Goal: Task Accomplishment & Management: Manage account settings

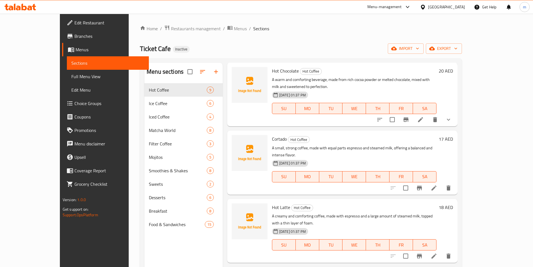
scroll to position [168, 0]
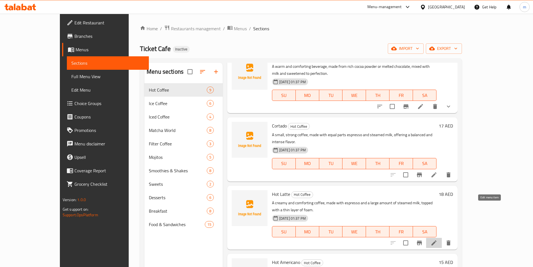
click at [436, 240] on icon at bounding box center [433, 242] width 5 height 5
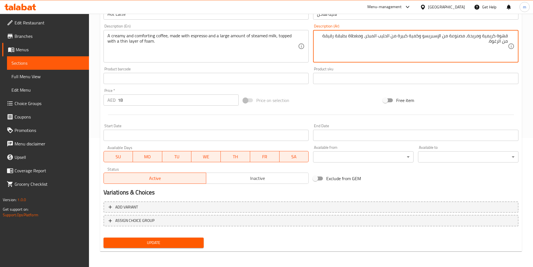
scroll to position [17, 0]
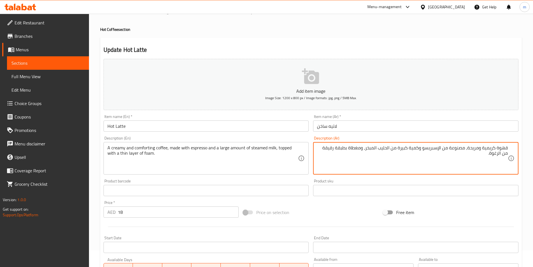
click at [429, 156] on textarea "قهوة كريمية ومريحة، مصنوعة من الإسبريسو وكمية كبيرة من الحليب المبخر، ومغطاة بط…" at bounding box center [412, 158] width 191 height 27
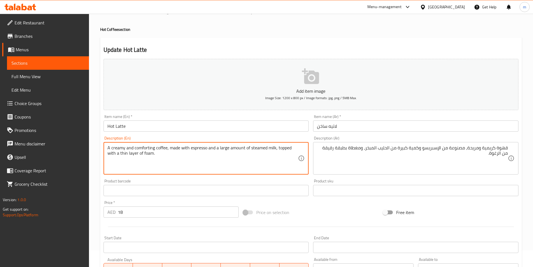
click at [124, 151] on textarea "A creamy and comforting coffee, made with espresso and a large amount of steame…" at bounding box center [202, 158] width 191 height 27
click at [124, 152] on textarea "A creamy and comforting coffee, made with espresso and a large amount of steame…" at bounding box center [202, 158] width 191 height 27
click at [125, 152] on textarea "A creamy and comforting coffee, made with espresso and a large amount of steame…" at bounding box center [202, 158] width 191 height 27
click at [125, 153] on textarea "A creamy and comforting coffee, made with espresso and a large amount of steame…" at bounding box center [202, 158] width 191 height 27
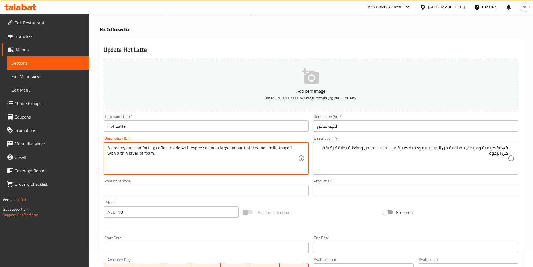
click at [128, 154] on textarea "A creamy and comforting coffee, made with espresso and a large amount of steame…" at bounding box center [202, 158] width 191 height 27
click at [125, 153] on textarea "A creamy and comforting coffee, made with espresso and a large amount of steame…" at bounding box center [202, 158] width 191 height 27
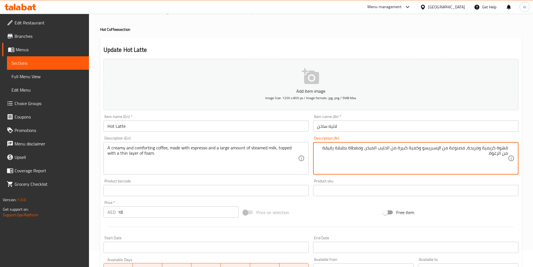
click at [328, 148] on textarea "قهوة كريمية ومريحة، مصنوعة من الإسبريسو وكمية كبيرة من الحليب المبخر، ومغطاة بط…" at bounding box center [412, 158] width 191 height 27
paste textarea "يع"
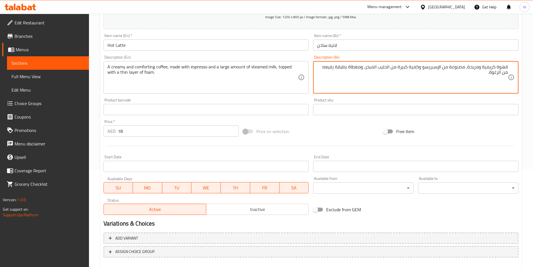
scroll to position [129, 0]
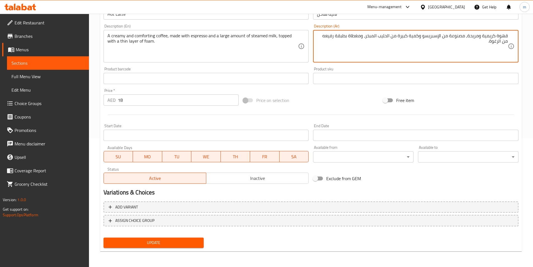
type textarea "قهوة كريمية ومريحة، مصنوعة من الإسبريسو وكمية كبيرة من الحليب المبخر، ومغطاة بط…"
click at [189, 240] on span "Update" at bounding box center [153, 242] width 91 height 7
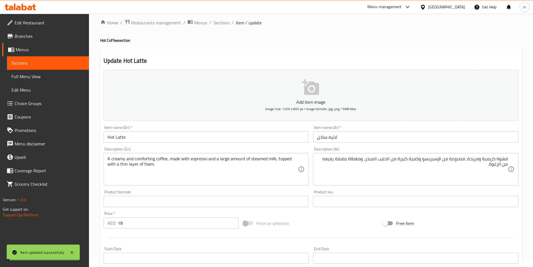
scroll to position [0, 0]
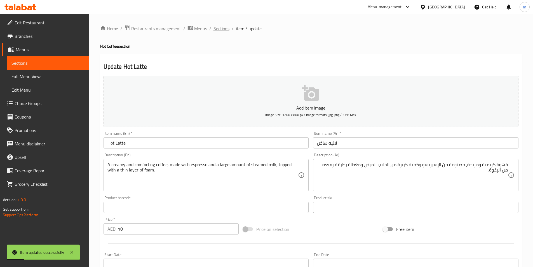
click at [222, 26] on span "Sections" at bounding box center [221, 28] width 16 height 7
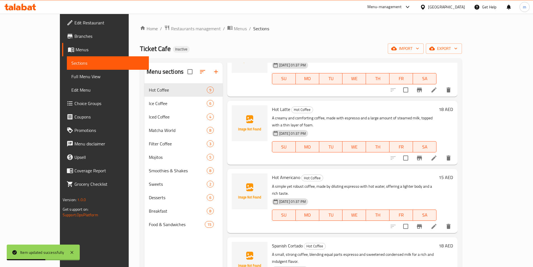
scroll to position [280, 0]
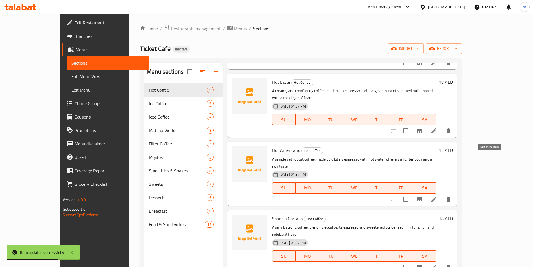
click at [437, 196] on icon at bounding box center [434, 199] width 7 height 7
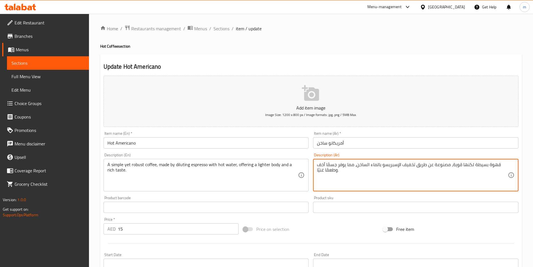
click at [481, 166] on textarea "قهوة بسيطة لكنها قوية، مصنوعة عن طريق تخفيف الإسبريسو بالماء الساخن، مما يوفر ج…" at bounding box center [412, 175] width 191 height 27
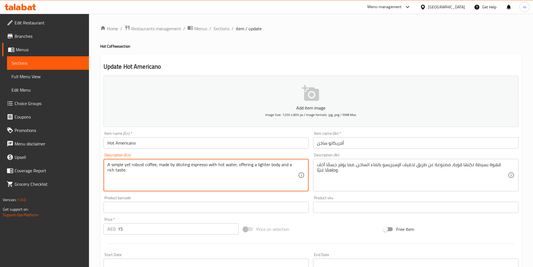
drag, startPoint x: 107, startPoint y: 163, endPoint x: 156, endPoint y: 159, distance: 48.8
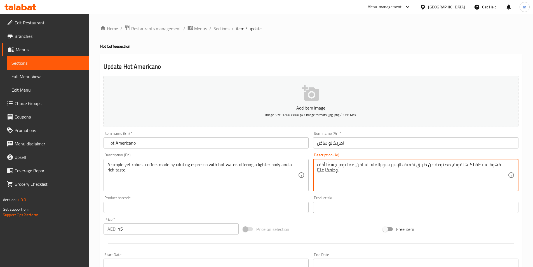
click at [440, 166] on textarea "قهوة بسيطة لكنها قوية، مصنوعة عن طريق تخفيف الإسبريسو بالماء الساخن، مما يوفر ج…" at bounding box center [412, 175] width 191 height 27
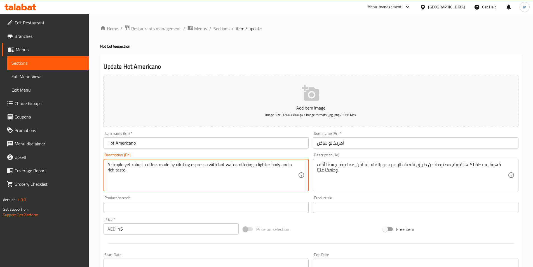
drag, startPoint x: 158, startPoint y: 162, endPoint x: 207, endPoint y: 165, distance: 49.6
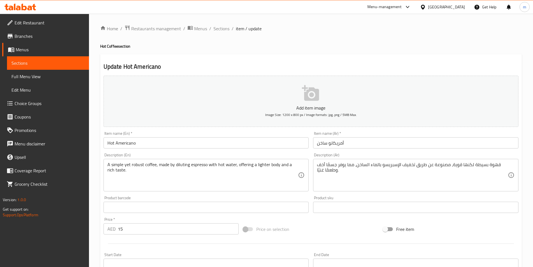
click at [246, 171] on textarea "A simple yet robust coffee, made by diluting espresso with hot water, offering …" at bounding box center [202, 175] width 191 height 27
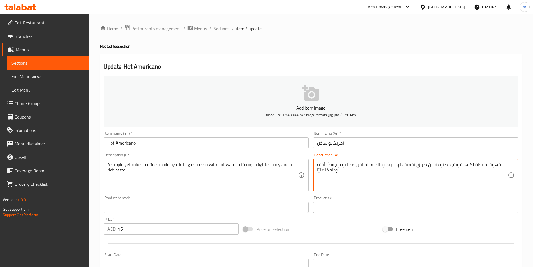
click at [335, 163] on textarea "قهوة بسيطة لكنها قوية، مصنوعة عن طريق تخفيف الإسبريسو بالماء الساخن، مما يوفر ج…" at bounding box center [412, 175] width 191 height 27
type textarea "قهوة بسيطة لكنها قوية، مصنوعة عن طريق تخفيف الإسبريسو بالماء الساخن، مما يوفر ب…"
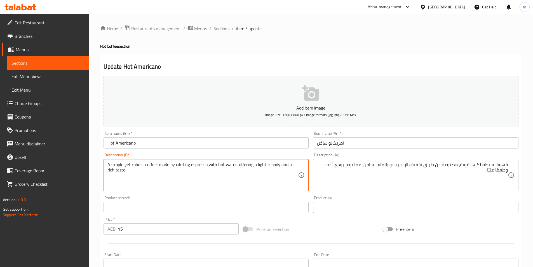
click at [112, 168] on textarea "A simple yet robust coffee, made by diluting espresso with hot water, offering …" at bounding box center [202, 175] width 191 height 27
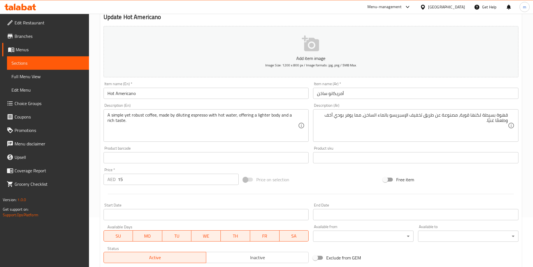
scroll to position [129, 0]
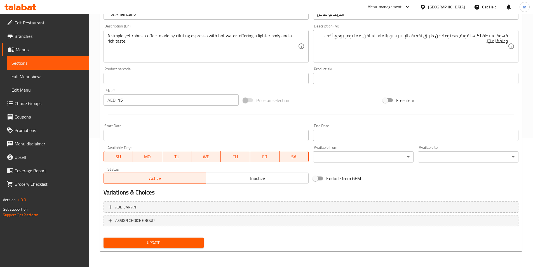
click at [160, 239] on span "Update" at bounding box center [153, 242] width 91 height 7
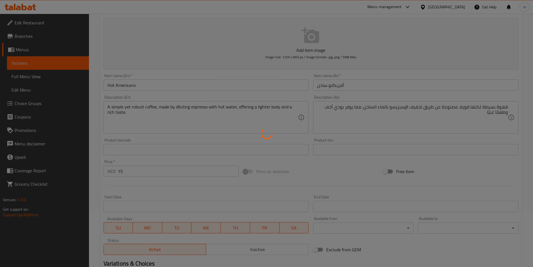
scroll to position [0, 0]
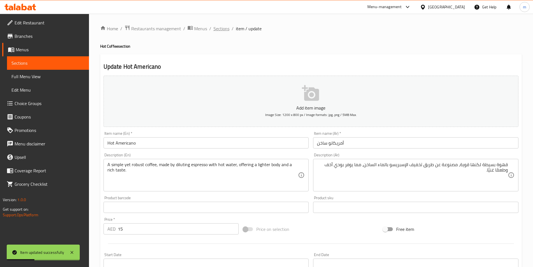
click at [215, 30] on span "Sections" at bounding box center [221, 28] width 16 height 7
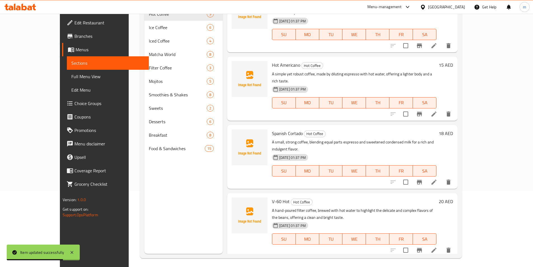
scroll to position [78, 0]
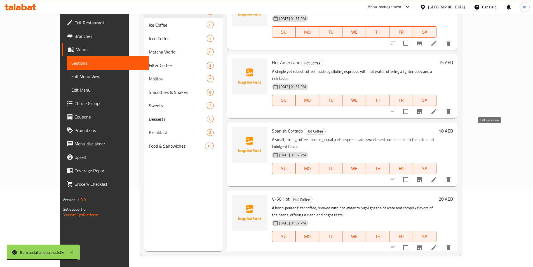
click at [437, 176] on icon at bounding box center [434, 179] width 7 height 7
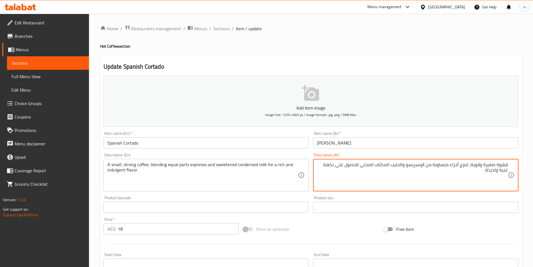
drag, startPoint x: 336, startPoint y: 165, endPoint x: 359, endPoint y: 167, distance: 23.1
click at [359, 167] on textarea "قهوة صغيرة وقوية، تمزج أجزاء متساوية من الإسبريسو والحليب المكثف المحلى للحصول …" at bounding box center [412, 175] width 191 height 27
type textarea "قهوة صغيرة وقوية، تمزج أجزاء متساوية من الإسبريسو والحليب المكثف المحلى لنكهة غ…"
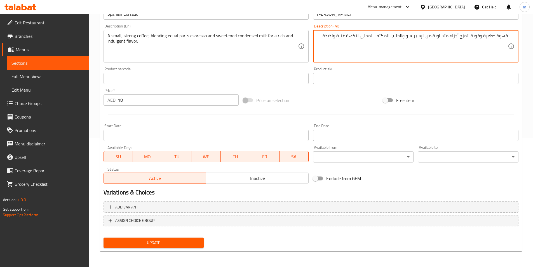
click at [178, 242] on span "Update" at bounding box center [153, 242] width 91 height 7
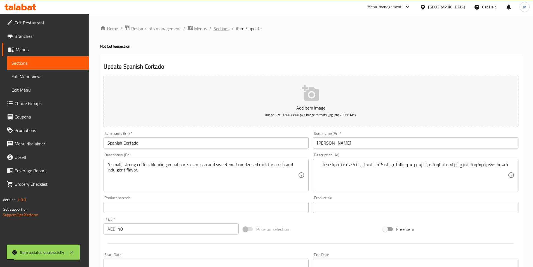
click at [221, 29] on span "Sections" at bounding box center [221, 28] width 16 height 7
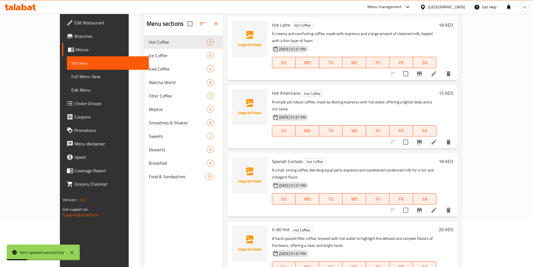
scroll to position [78, 0]
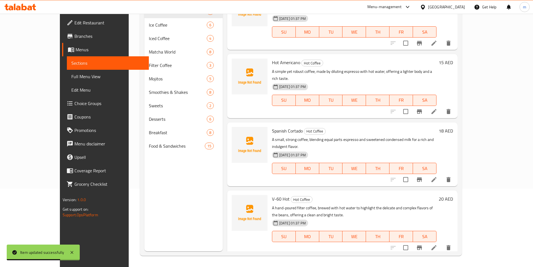
click at [437, 244] on icon at bounding box center [434, 247] width 7 height 7
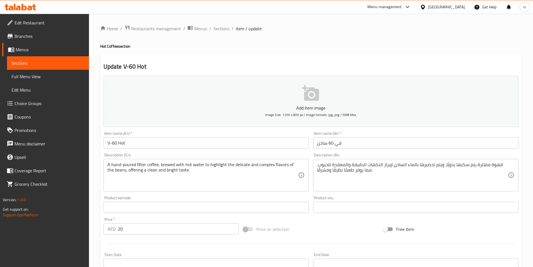
drag, startPoint x: 107, startPoint y: 164, endPoint x: 130, endPoint y: 163, distance: 23.5
click at [130, 163] on div "A hand-poured filter coffee, brewed with hot water to highlight the delicate an…" at bounding box center [206, 175] width 205 height 32
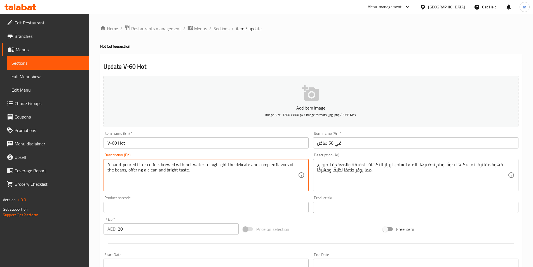
drag, startPoint x: 107, startPoint y: 164, endPoint x: 158, endPoint y: 162, distance: 50.9
click at [158, 162] on textarea "A hand-poured filter coffee, brewed with hot water to highlight the delicate an…" at bounding box center [202, 175] width 191 height 27
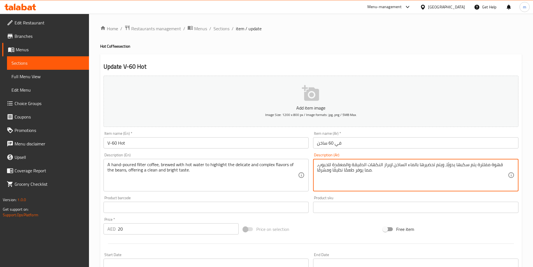
drag, startPoint x: 506, startPoint y: 163, endPoint x: 499, endPoint y: 165, distance: 7.7
click at [485, 169] on textarea "قهوة مفلترة يتم سكبها يدويًا، ويتم تحضيرها بالماء الساخن لإبراز النكهات الدقيقة…" at bounding box center [412, 175] width 191 height 27
drag, startPoint x: 453, startPoint y: 163, endPoint x: 472, endPoint y: 164, distance: 19.6
click at [472, 164] on textarea "قهوة مفلترة يتم سكبها يدويًا، ويتم تحضيرها بالماء الساخن لإبراز النكهات الدقيقة…" at bounding box center [412, 175] width 191 height 27
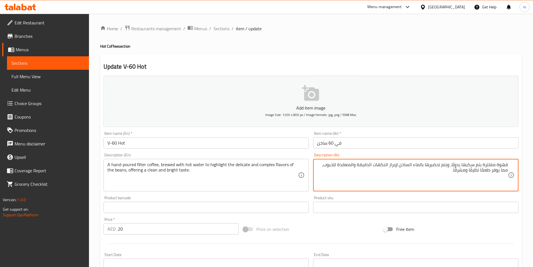
drag, startPoint x: 452, startPoint y: 163, endPoint x: 515, endPoint y: 162, distance: 62.7
click at [515, 162] on div "قهوة مفلترة يتم سكبها يدويًا، ويتم تحضيرها بالماء الساخن لإبراز النكهات الدقيقة…" at bounding box center [415, 175] width 205 height 32
paste textarea "صبوبة"
click at [444, 170] on textarea "قهوة مفلترة مصبوبة يدويًا، ويتم تحضيرها بالماء الساخن لإبراز النكهات الدقيقة وا…" at bounding box center [412, 175] width 191 height 27
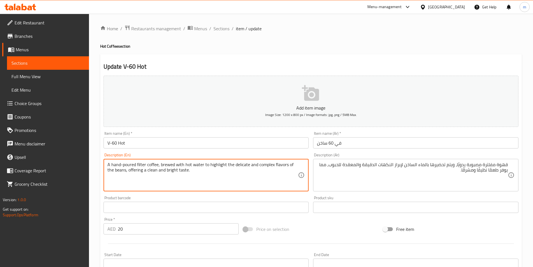
click at [165, 162] on textarea "A hand-poured filter coffee, brewed with hot water to highlight the delicate an…" at bounding box center [202, 175] width 191 height 27
click at [168, 162] on textarea "A hand-poured filter coffee, brewed with hot water to highlight the delicate an…" at bounding box center [202, 175] width 191 height 27
drag, startPoint x: 161, startPoint y: 164, endPoint x: 248, endPoint y: 167, distance: 87.1
click at [248, 167] on textarea "A hand-poured filter coffee, brewed with hot water to highlight the delicate an…" at bounding box center [202, 175] width 191 height 27
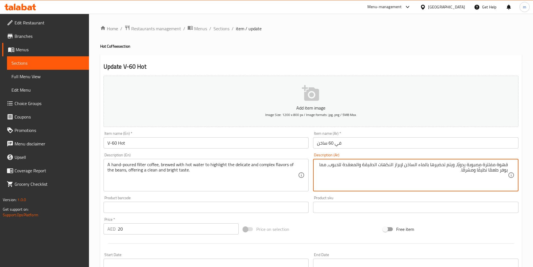
click at [483, 172] on textarea "قهوة مفلترة مصبوبة يدويًا، ويتم تحضيرها بالماء الساخن لإبراز النكهات الدقيقة وا…" at bounding box center [412, 175] width 191 height 27
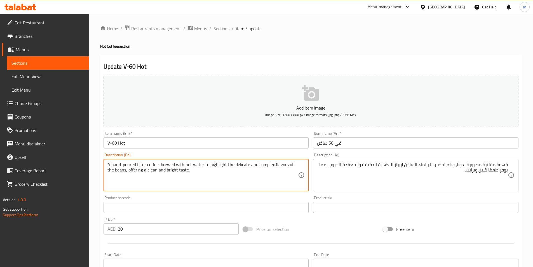
drag, startPoint x: 244, startPoint y: 175, endPoint x: 248, endPoint y: 170, distance: 6.6
click at [248, 170] on textarea "A hand-poured filter coffee, brewed with hot water to highlight the delicate an…" at bounding box center [202, 175] width 191 height 27
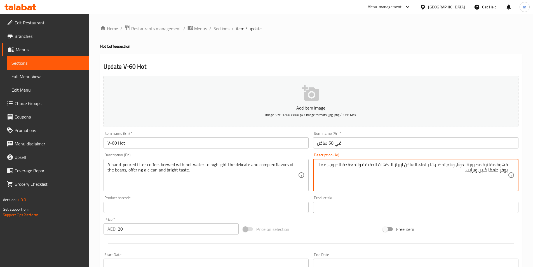
click at [441, 163] on textarea "قهوة مفلترة مصبوبة يدويًا، ويتم تحضيرها بالماء الساخن لإبراز النكهات الدقيقة وا…" at bounding box center [412, 175] width 191 height 27
paste textarea "ميره"
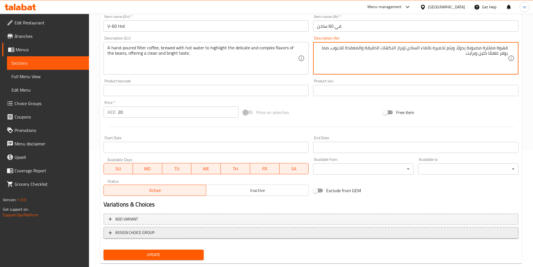
scroll to position [129, 0]
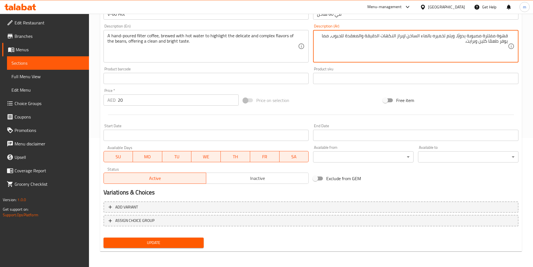
type textarea "قهوة مفلترة مصبوبة يدويًا، ويتم تخميره بالماء الساخن لإبراز النكهات الدقيقة وال…"
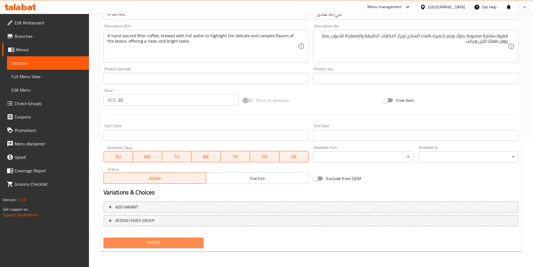
click at [160, 242] on span "Update" at bounding box center [153, 242] width 91 height 7
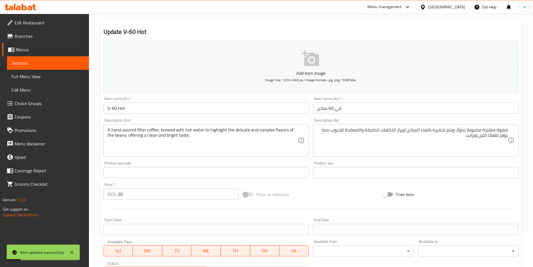
scroll to position [0, 0]
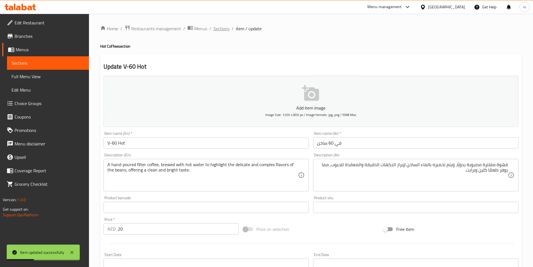
click at [216, 28] on span "Sections" at bounding box center [221, 28] width 16 height 7
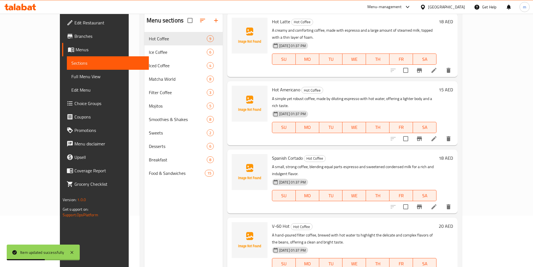
scroll to position [78, 0]
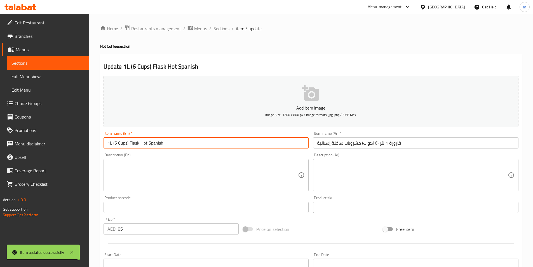
click at [163, 142] on input "1L (6 Cups) Flask Hot Spanish" at bounding box center [206, 142] width 205 height 11
click at [164, 142] on input "1L (6 Cups) Flask Hot Spanish" at bounding box center [206, 142] width 205 height 11
click at [164, 140] on input "1L (6 Cups) Flask Hot Spanish" at bounding box center [206, 142] width 205 height 11
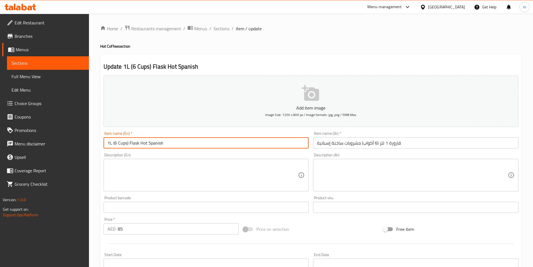
click at [164, 140] on input "1L (6 Cups) Flask Hot Spanish" at bounding box center [206, 142] width 205 height 11
click at [135, 141] on input "1L (6 Cups) Flask Hot Spanish" at bounding box center [206, 142] width 205 height 11
click at [135, 142] on input "1L (6 Cups) Flask Hot Spanish" at bounding box center [206, 142] width 205 height 11
click at [134, 143] on input "1L (6 Cups) Flask Hot Spanish" at bounding box center [206, 142] width 205 height 11
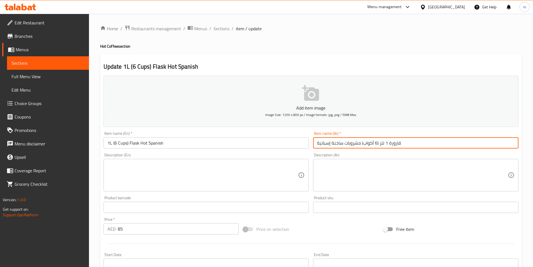
click at [352, 144] on input "قارورة 1 لتر (6 أكواب) مشروبات ساخنة إسبانية" at bounding box center [415, 142] width 205 height 11
click at [514, 141] on input "قارورة 1 لتر (6 أكواب) ساخنة إسبانية" at bounding box center [415, 142] width 205 height 11
click at [487, 141] on input "1 لتر (6 أكواب) ساخنة إسبانية" at bounding box center [415, 142] width 205 height 11
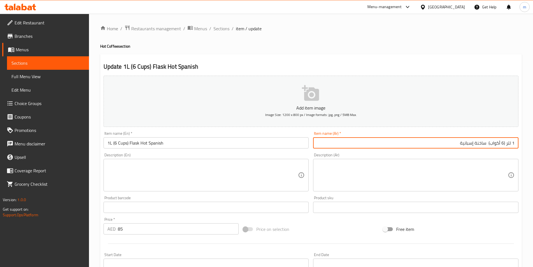
paste input "قارورة"
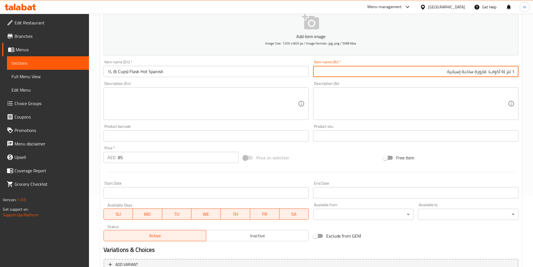
scroll to position [129, 0]
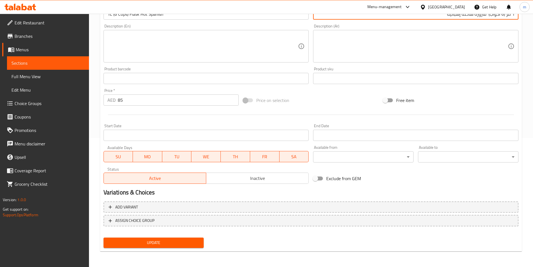
type input "1 لتر (6 أكواب) قارورة ساخنة إسبانية"
click at [182, 237] on div "Update" at bounding box center [153, 242] width 105 height 15
click at [183, 240] on span "Update" at bounding box center [153, 242] width 91 height 7
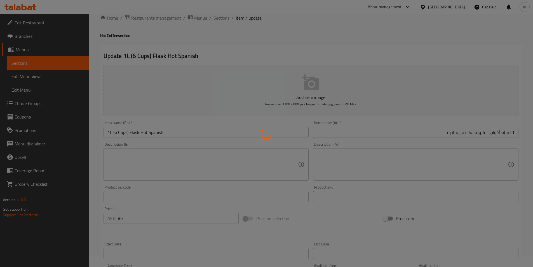
scroll to position [0, 0]
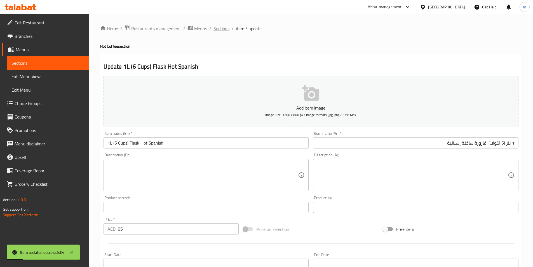
click at [224, 28] on span "Sections" at bounding box center [221, 28] width 16 height 7
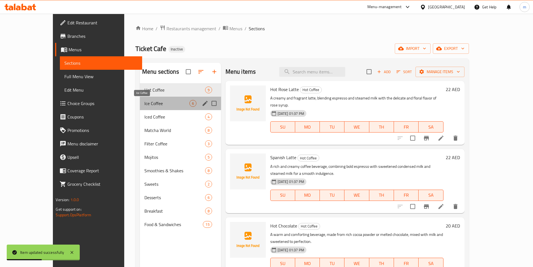
click at [162, 105] on span "Ice Coffee" at bounding box center [166, 103] width 45 height 7
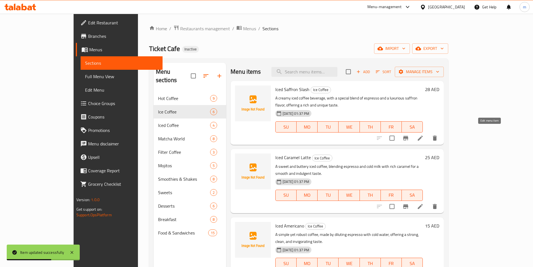
click at [423, 135] on icon at bounding box center [420, 137] width 5 height 5
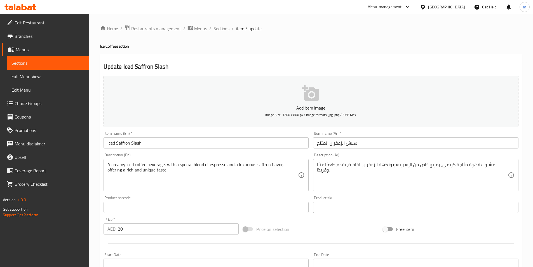
click at [98, 102] on div "Home / Restaurants management / Menus / Sections / item / update Ice Coffee sec…" at bounding box center [311, 205] width 444 height 382
click at [118, 66] on h2 "Update Iced Saffron Slash" at bounding box center [311, 66] width 415 height 8
click at [179, 62] on div "Update Iced Saffron Slash Add item image Image Size: 1200 x 800 px / Image form…" at bounding box center [311, 217] width 422 height 326
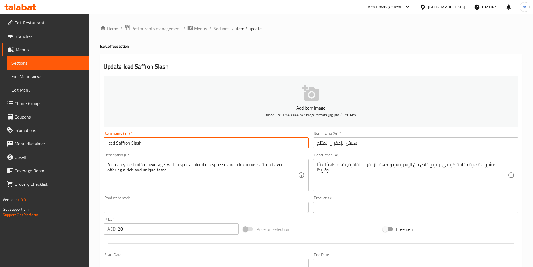
click at [121, 145] on input "Iced Saffron Slash" at bounding box center [206, 142] width 205 height 11
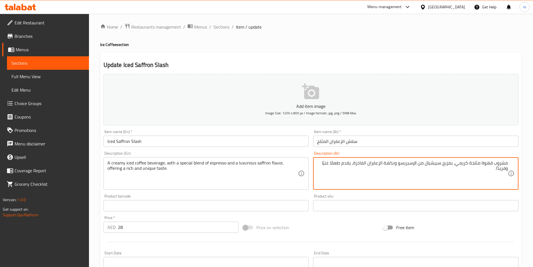
scroll to position [129, 0]
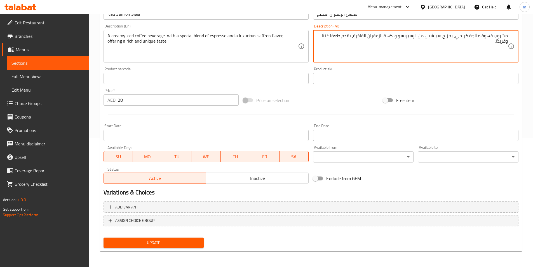
type textarea "مشروب قهوة مثلجة كريمي، بمزيج سبيشيال من الإسبريسو ونكهة الزعفران الفاخرة، يقدم…"
click at [195, 248] on div "Update" at bounding box center [153, 242] width 105 height 15
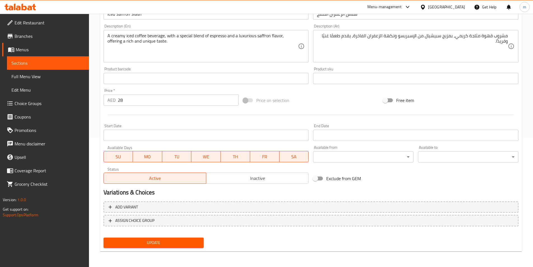
click at [190, 245] on span "Update" at bounding box center [153, 242] width 91 height 7
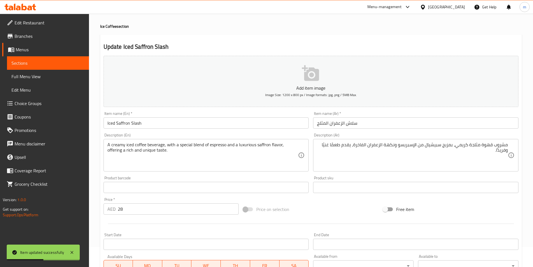
scroll to position [0, 0]
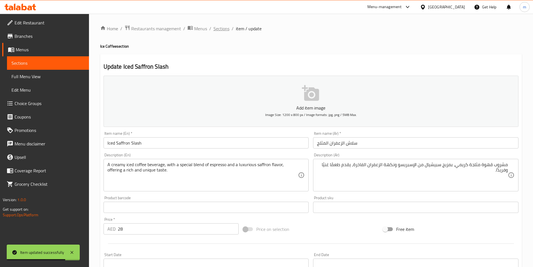
click at [218, 27] on span "Sections" at bounding box center [221, 28] width 16 height 7
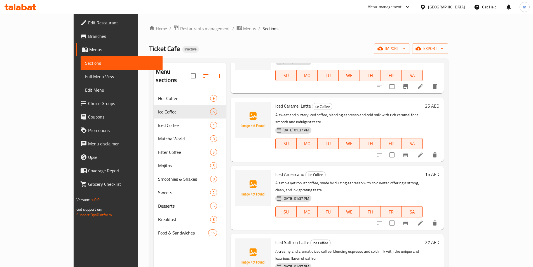
scroll to position [56, 0]
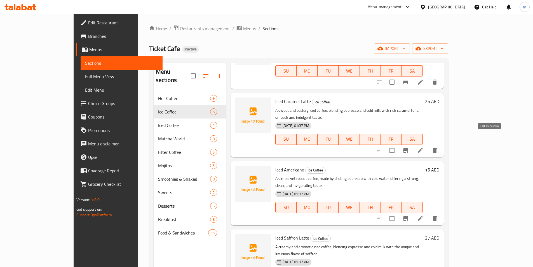
click at [424, 147] on icon at bounding box center [420, 150] width 7 height 7
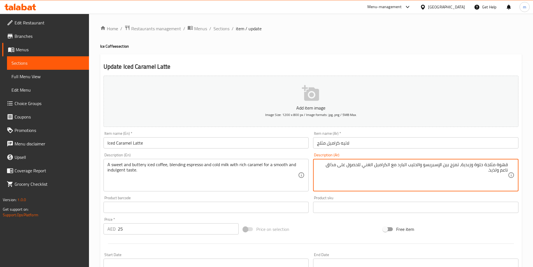
click at [447, 165] on textarea "قهوة مثلجة حلوة وزبدية، تمزج بين الإسبريسو والحليب البارد مع الكراميل الغني للح…" at bounding box center [412, 175] width 191 height 27
drag, startPoint x: 347, startPoint y: 164, endPoint x: 368, endPoint y: 164, distance: 21.8
click at [368, 164] on textarea "قهوة مثلجة حلوة وزبدية، تمزج الإسبريسو والحليب البارد مع الكراميل الغني للحصول …" at bounding box center [412, 175] width 191 height 27
click at [354, 163] on textarea "قهوة مثلجة حلوة وزبدية، تمزج الإسبريسو والحليب البارد مع الكراميل الغني لمذاق ن…" at bounding box center [412, 175] width 191 height 27
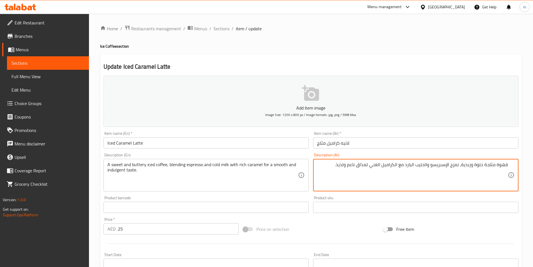
click at [354, 163] on textarea "قهوة مثلجة حلوة وزبدية، تمزج الإسبريسو والحليب البارد مع الكراميل الغني لمذاق ن…" at bounding box center [412, 175] width 191 height 27
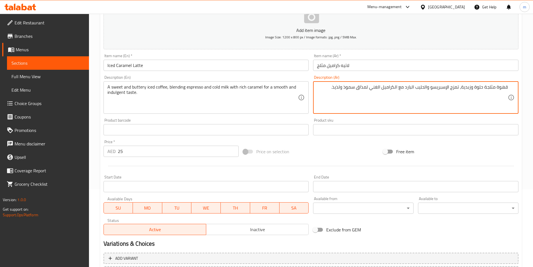
scroll to position [129, 0]
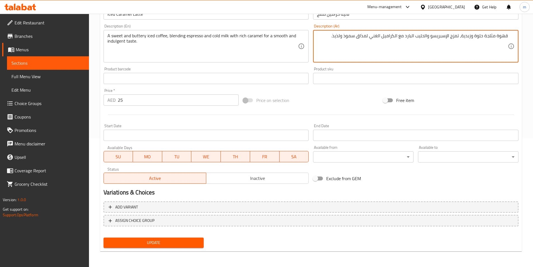
type textarea "قهوة مثلجة حلوة وزبدية، تمزج الإسبريسو والحليب البارد مع الكراميل الغني لمذاق س…"
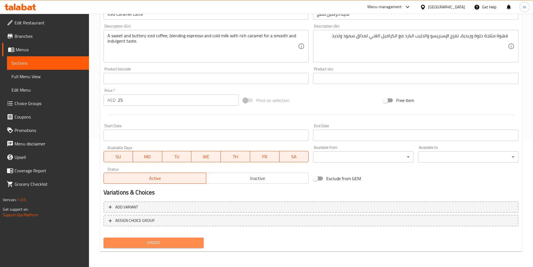
click at [181, 244] on span "Update" at bounding box center [153, 242] width 91 height 7
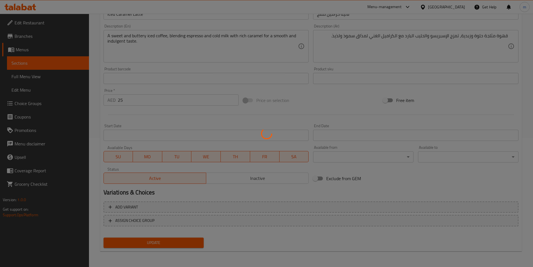
scroll to position [0, 0]
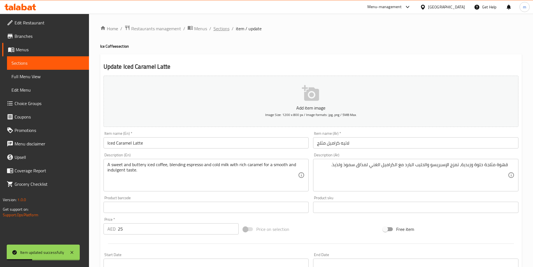
click at [218, 25] on span "Sections" at bounding box center [221, 28] width 16 height 7
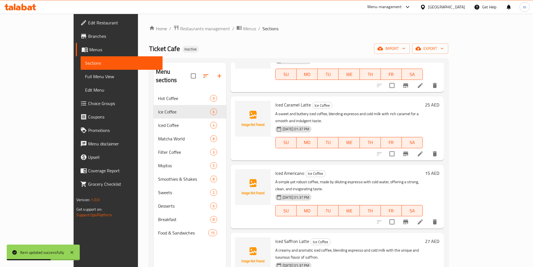
scroll to position [84, 0]
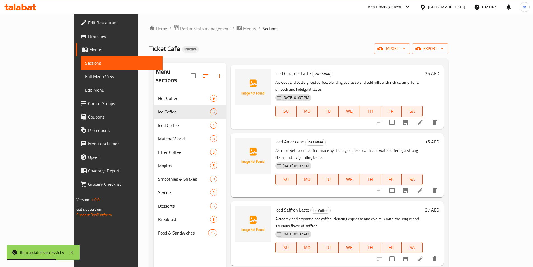
click at [424, 187] on icon at bounding box center [420, 190] width 7 height 7
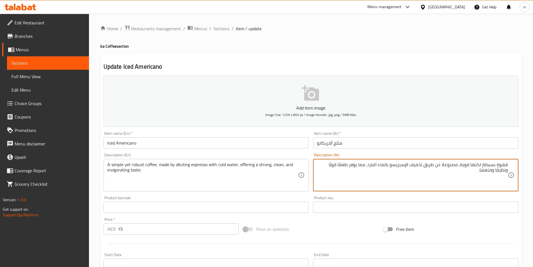
click at [375, 171] on textarea "قهوة بسيطة لكنها قوية، مصنوعة عن طريق تخفيف الإسبريسو بالماء البارد، مما يوفر ط…" at bounding box center [412, 175] width 191 height 27
click at [458, 177] on textarea "قهوة بسيطة لكنها قوية، مصنوعة عن طريق تخفيف الإسبريسو بالماء البارد، مما يوفر ط…" at bounding box center [412, 175] width 191 height 27
click at [410, 144] on input "مثلج أمريكانو" at bounding box center [415, 142] width 205 height 11
click at [335, 166] on textarea "قهوة بسيطة لكنها قوية، مصنوعة عن طريق تخفيف الإسبريسو بالماء البارد، مما يوفر ط…" at bounding box center [412, 175] width 191 height 27
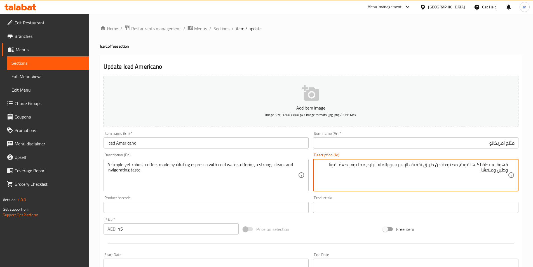
type textarea "قهوة بسيطة لكنها قوية، مصنوعة عن طريق تخفيف الإسبريسو بالماء البارد، مما يوفر ط…"
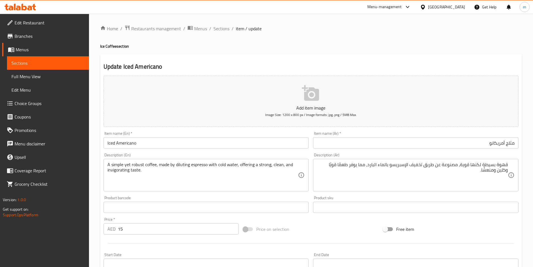
drag, startPoint x: 106, startPoint y: 168, endPoint x: 135, endPoint y: 169, distance: 29.1
click at [135, 172] on div "A simple yet robust coffee, made by diluting espresso with cold water, offering…" at bounding box center [206, 175] width 205 height 32
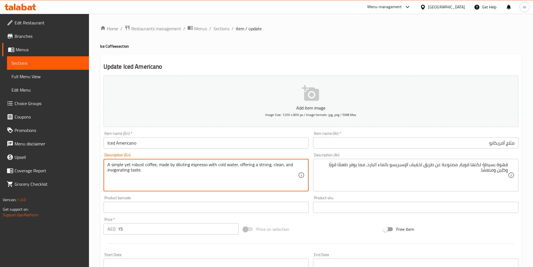
click at [134, 168] on textarea "A simple yet robust coffee, made by diluting espresso with cold water, offering…" at bounding box center [202, 175] width 191 height 27
click at [135, 171] on textarea "A simple yet robust coffee, made by diluting espresso with cold water, offering…" at bounding box center [202, 175] width 191 height 27
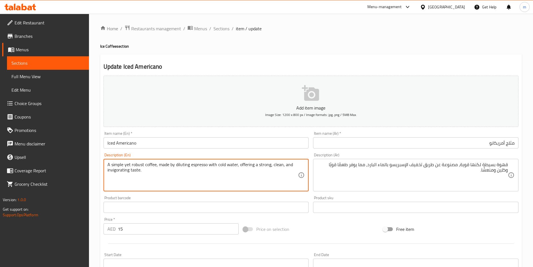
click at [143, 172] on textarea "A simple yet robust coffee, made by diluting espresso with cold water, offering…" at bounding box center [202, 175] width 191 height 27
drag, startPoint x: 143, startPoint y: 172, endPoint x: 114, endPoint y: 173, distance: 29.4
click at [114, 173] on textarea "A simple yet robust coffee, made by diluting espresso with cold water, offering…" at bounding box center [202, 175] width 191 height 27
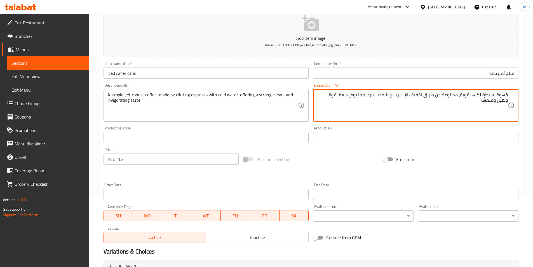
scroll to position [129, 0]
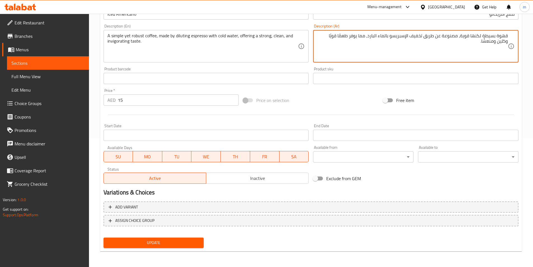
click at [181, 246] on button "Update" at bounding box center [154, 242] width 100 height 10
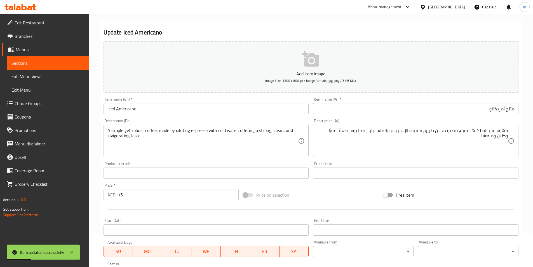
scroll to position [0, 0]
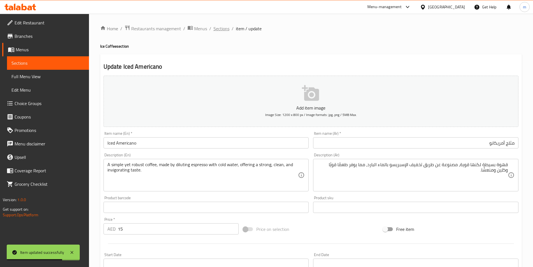
click at [224, 31] on span "Sections" at bounding box center [221, 28] width 16 height 7
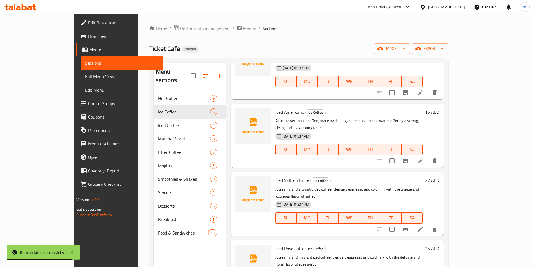
scroll to position [114, 0]
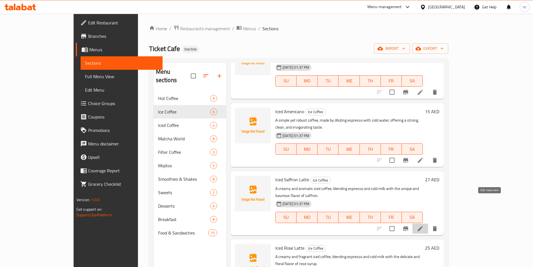
click at [424, 225] on icon at bounding box center [420, 228] width 7 height 7
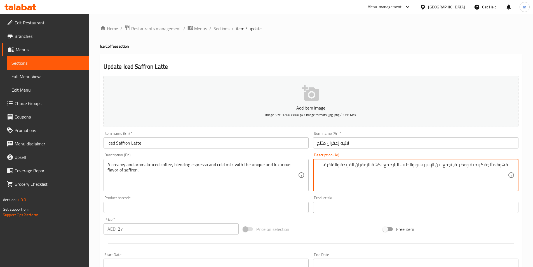
click at [450, 163] on textarea "قهوة مثلجة كريمية وعطرية، تجمع بين الإسبريسو والحليب البارد مع نكهة الزعفران ال…" at bounding box center [412, 175] width 191 height 27
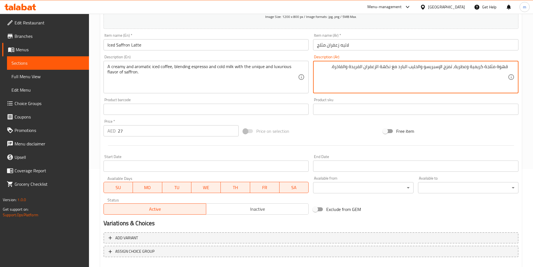
scroll to position [129, 0]
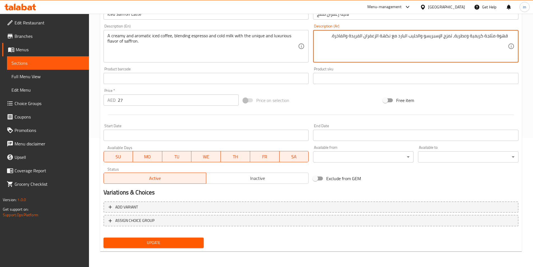
type textarea "قهوة مثلجة كريمية وعطرية، تمزج الإسبريسو والحليب البارد مع نكهة الزعفران الفريد…"
click at [144, 239] on span "Update" at bounding box center [153, 242] width 91 height 7
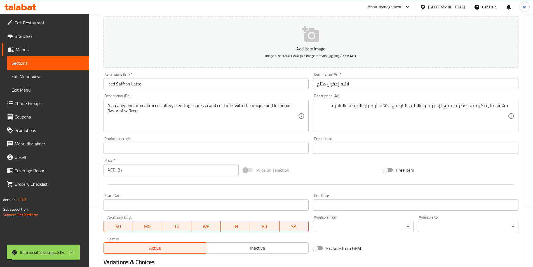
scroll to position [0, 0]
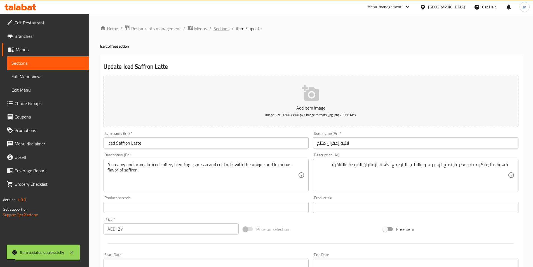
click at [213, 29] on span "Sections" at bounding box center [221, 28] width 16 height 7
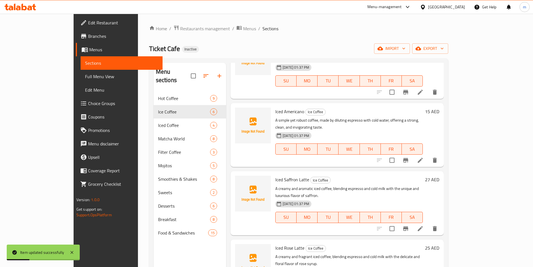
scroll to position [78, 0]
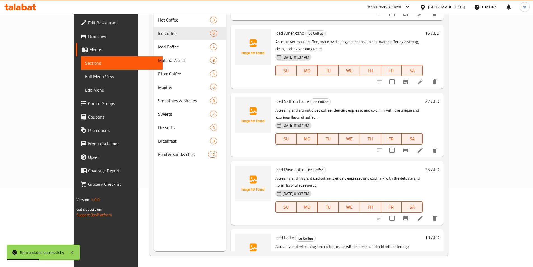
click at [424, 215] on icon at bounding box center [420, 218] width 7 height 7
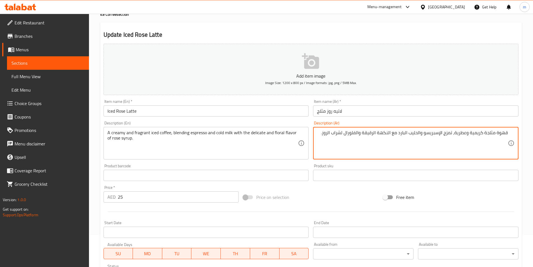
scroll to position [129, 0]
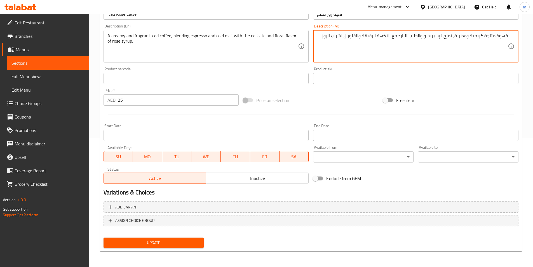
type textarea "قهوة مثلجة كريمية وعطرية، تمزج الإسبريسو والحليب البارد مع النكهة الرقيقة والفل…"
click at [177, 245] on span "Update" at bounding box center [153, 242] width 91 height 7
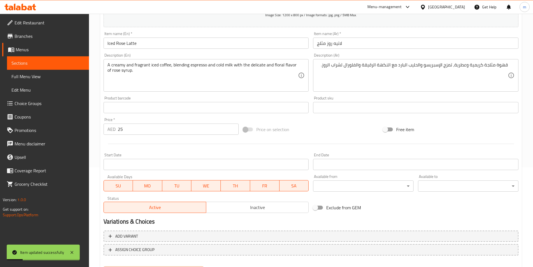
scroll to position [0, 0]
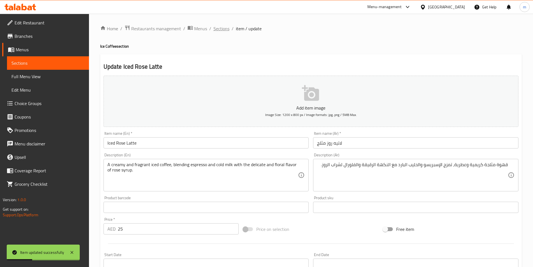
click at [220, 30] on span "Sections" at bounding box center [221, 28] width 16 height 7
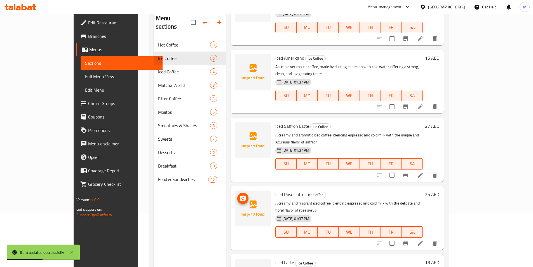
scroll to position [78, 0]
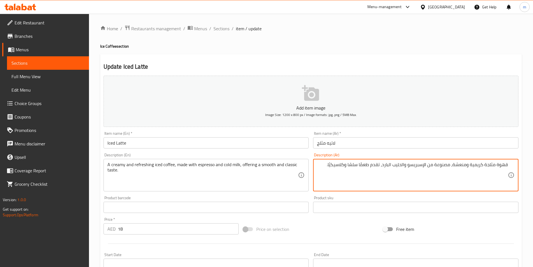
click at [325, 165] on textarea "قهوة مثلجة كريمية ومنعشة، مصنوعة من الإسبريسو والحليب البارد، تقدم طعمًا سلسًا …" at bounding box center [412, 175] width 191 height 27
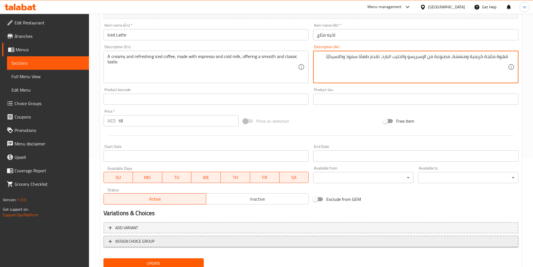
scroll to position [129, 0]
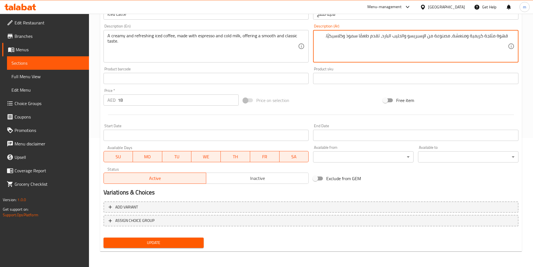
type textarea "قهوة مثلجة كريمية ومنعشة، مصنوعة من الإسبريسو والحليب البارد، تقدم طعمًا سموذ و…"
click at [146, 240] on span "Update" at bounding box center [153, 242] width 91 height 7
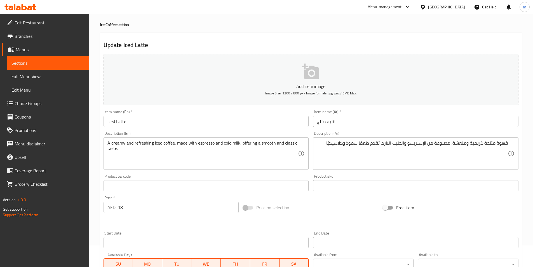
scroll to position [0, 0]
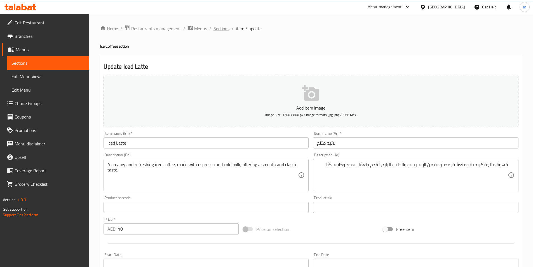
click at [223, 27] on span "Sections" at bounding box center [221, 28] width 16 height 7
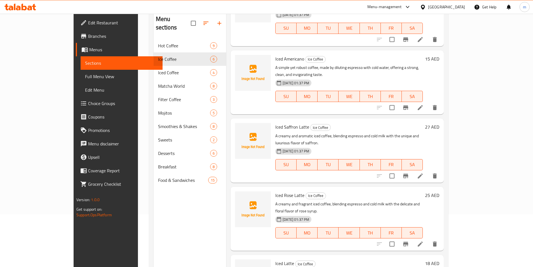
scroll to position [78, 0]
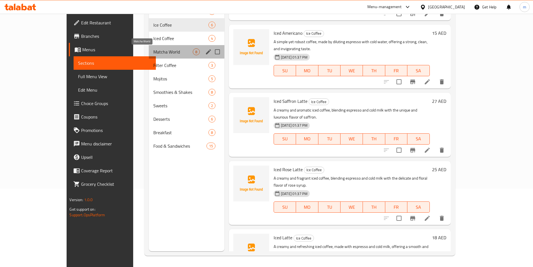
click at [153, 54] on span "Matcha World" at bounding box center [172, 51] width 39 height 7
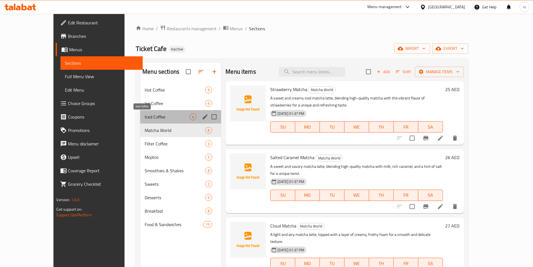
click at [145, 117] on span "Iced Coffee" at bounding box center [167, 116] width 45 height 7
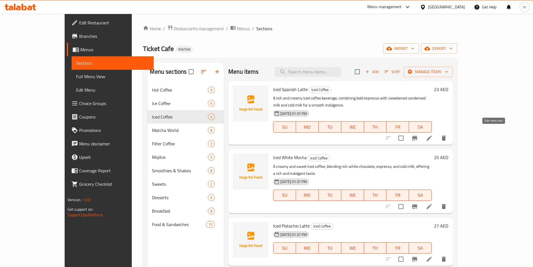
click at [432, 135] on icon at bounding box center [429, 137] width 5 height 5
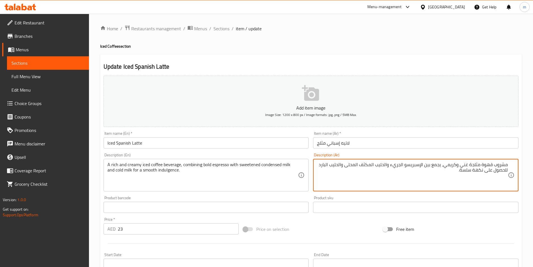
click at [427, 174] on textarea "مشروب قهوة مثلجة غني وكريمي، يجمع بين الإسبريسو الجريء والحليب المكثف المحلى وا…" at bounding box center [412, 175] width 191 height 27
click at [428, 164] on textarea "مشروب قهوة مثلجة غني وكريمي، يجمع بين الإسبريسو الجريء والحليب المكثف المحلى وا…" at bounding box center [412, 175] width 191 height 27
click at [407, 163] on textarea "مشروب قهوة مثلجة غني وكريمي، يجمع الإسبريسو الجريء والحليب المكثف المحلى والحلي…" at bounding box center [412, 175] width 191 height 27
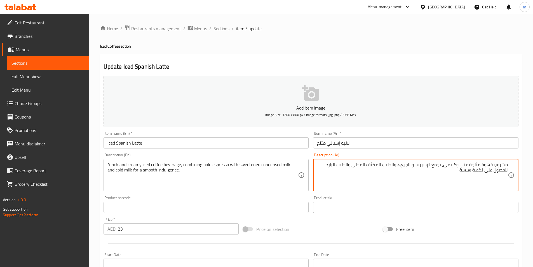
click at [389, 171] on textarea "مشروب قهوة مثلجة غني وكريمي، يجمع الإسبريسو الجريء والحليب المكثف المحلى والحلي…" at bounding box center [412, 175] width 191 height 27
click at [383, 166] on textarea "مشروب قهوة مثلجة غني وكريمي، يجمع الإسبريسو الجريء والحليب المكثف المحلى والحلي…" at bounding box center [412, 175] width 191 height 27
click at [479, 170] on textarea "مشروب قهوة مثلجة غني وكريمي، يجمع الإسبريسو الجريء والحليب المكثف المحلى والحلي…" at bounding box center [412, 175] width 191 height 27
click at [493, 170] on textarea "مشروب قهوة مثلجة غني وكريمي، يجمع الإسبريسو الجريء والحليب المكثف المحلى والحلي…" at bounding box center [412, 175] width 191 height 27
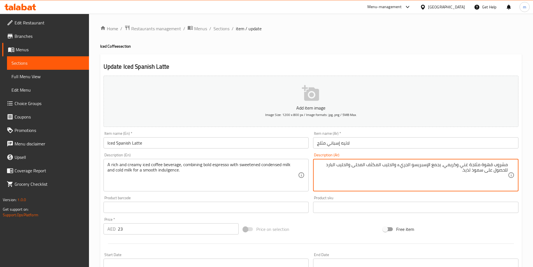
drag, startPoint x: 483, startPoint y: 171, endPoint x: 506, endPoint y: 174, distance: 23.2
click at [506, 174] on textarea "مشروب قهوة مثلجة غني وكريمي، يجمع الإسبريسو الجريء والحليب المكثف المحلى والحلي…" at bounding box center [412, 175] width 191 height 27
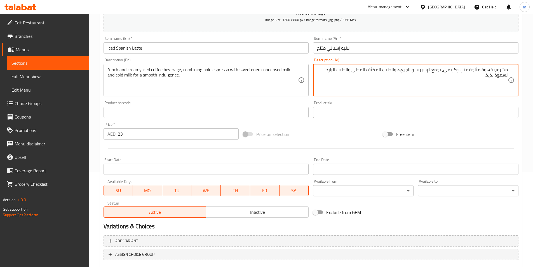
scroll to position [129, 0]
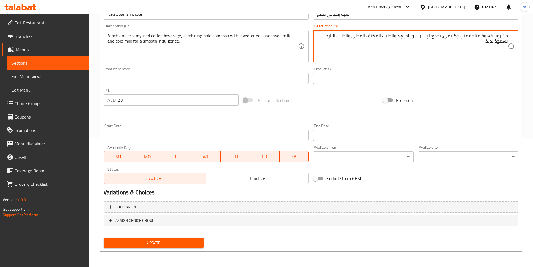
type textarea "مشروب قهوة مثلجة غني وكريمي، يجمع الإسبريسو الجريء والحليب المكثف المحلى والحلي…"
click at [192, 247] on button "Update" at bounding box center [154, 242] width 100 height 10
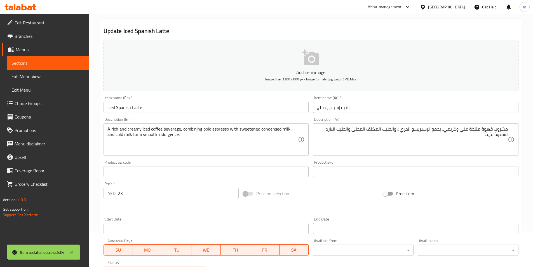
scroll to position [0, 0]
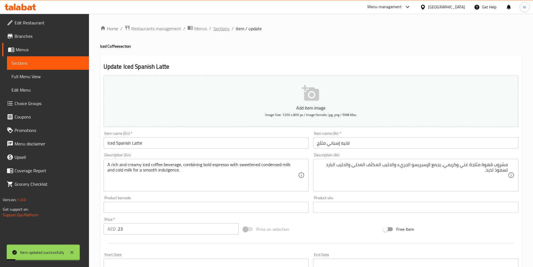
click at [218, 27] on span "Sections" at bounding box center [221, 28] width 16 height 7
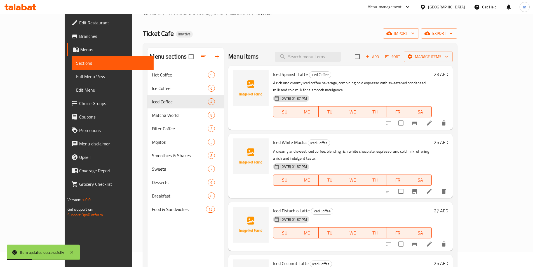
scroll to position [28, 0]
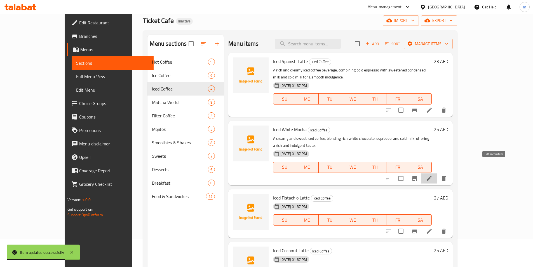
click at [432, 176] on icon at bounding box center [429, 178] width 5 height 5
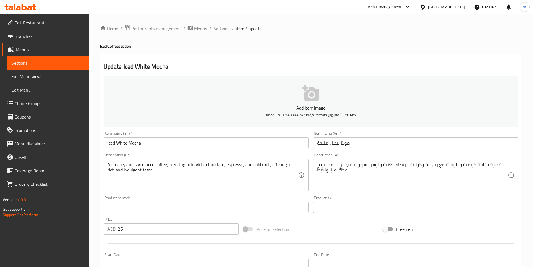
click at [387, 146] on input "موكا بيضاء مثلجة" at bounding box center [415, 142] width 205 height 11
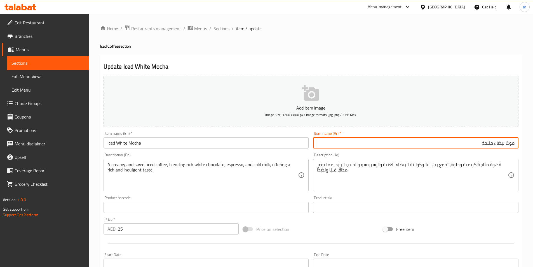
drag, startPoint x: 425, startPoint y: 195, endPoint x: 423, endPoint y: 190, distance: 5.5
click at [425, 195] on div "Product sku Product sku" at bounding box center [416, 204] width 210 height 22
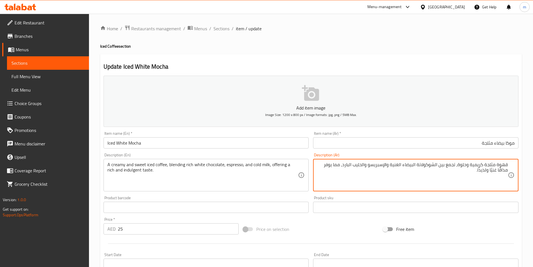
click at [440, 165] on textarea "قهوة مثلجة كريمية وحلوة، تجمع بين الشوكولاتة البيضاء الغنية والإسبريسو والحليب …" at bounding box center [412, 175] width 191 height 27
click at [441, 167] on textarea "قهوة مثلجة كريمية وحلوة، تجمع بين الشوكولاتة البيضاء الغنية والإسبريسو والحليب …" at bounding box center [412, 175] width 191 height 27
click at [453, 165] on textarea "قهوة مثلجة كريمية وحلوة، تجمع الشوكولاتة البيضاء الغنية والإسبريسو والحليب البا…" at bounding box center [412, 175] width 191 height 27
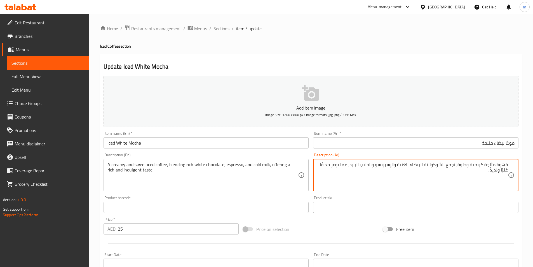
click at [453, 165] on textarea "قهوة مثلجة كريمية وحلوة، تجمع الشوكولاتة البيضاء الغنية والإسبريسو والحليب البا…" at bounding box center [412, 175] width 191 height 27
click at [347, 165] on textarea "قهوة مثلجة كريمية وحلوة، تمزج الشوكولاتة البيضاء الغنية والإسبريسو والحليب البا…" at bounding box center [412, 175] width 191 height 27
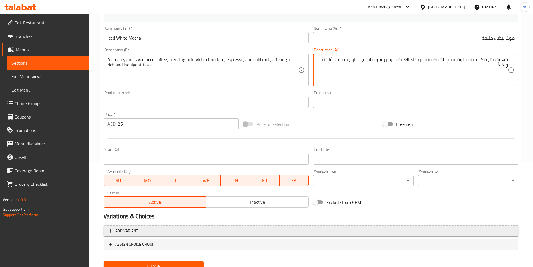
scroll to position [129, 0]
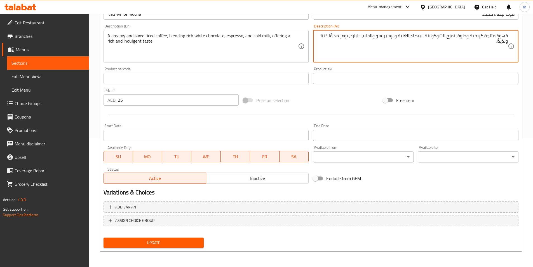
type textarea "قهوة مثلجة كريمية وحلوة، تمزج الشوكولاتة البيضاء الغنية والإسبريسو والحليب البا…"
click at [180, 243] on span "Update" at bounding box center [153, 242] width 91 height 7
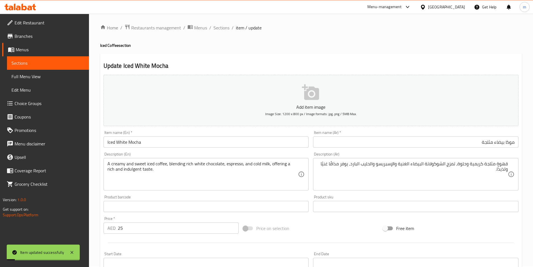
scroll to position [0, 0]
click at [218, 28] on span "Sections" at bounding box center [221, 28] width 16 height 7
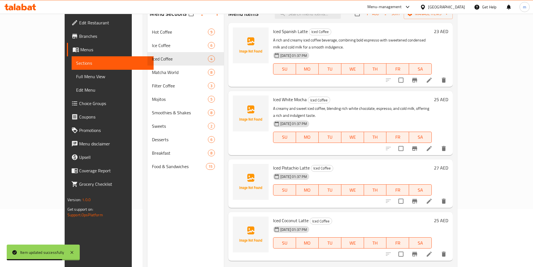
scroll to position [78, 0]
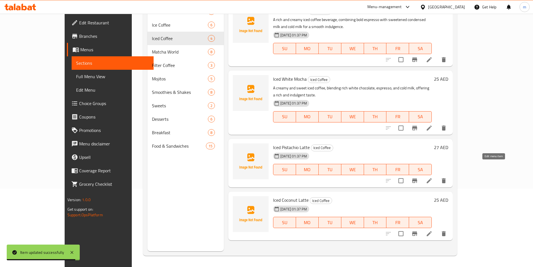
click at [433, 177] on icon at bounding box center [429, 180] width 7 height 7
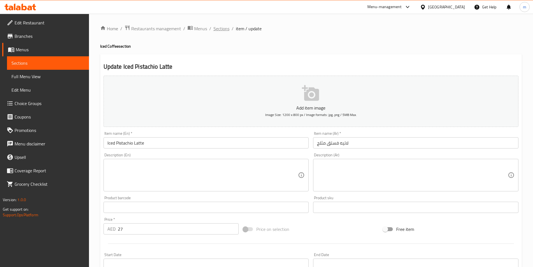
click at [219, 27] on span "Sections" at bounding box center [221, 28] width 16 height 7
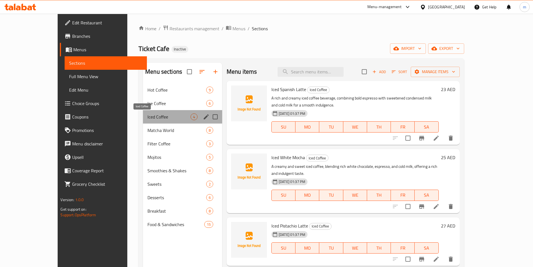
click at [147, 116] on span "Iced Coffee" at bounding box center [168, 116] width 43 height 7
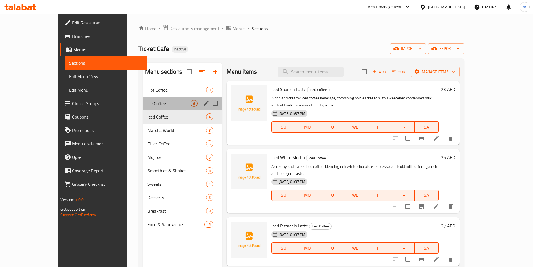
click at [154, 107] on div "Ice Coffee 6" at bounding box center [182, 103] width 79 height 13
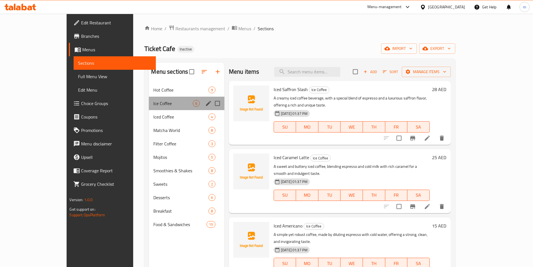
click at [154, 107] on div "Ice Coffee 6" at bounding box center [187, 103] width 76 height 13
click at [153, 116] on span "Iced Coffee" at bounding box center [172, 116] width 39 height 7
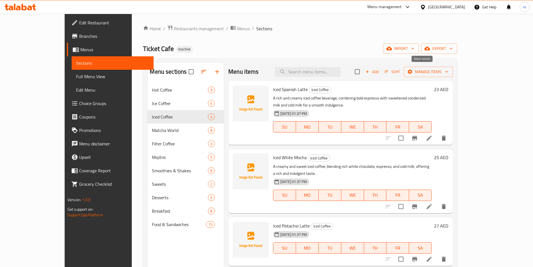
click at [427, 72] on div "Add Sort Manage items" at bounding box center [404, 72] width 98 height 12
click at [363, 73] on input "checkbox" at bounding box center [357, 72] width 12 height 12
checkbox input "true"
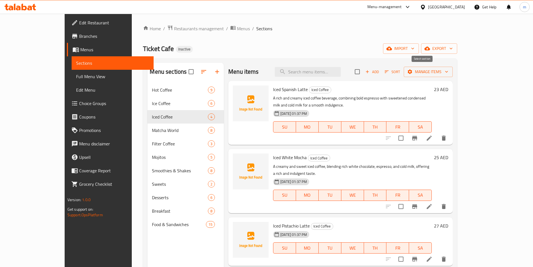
checkbox input "true"
click at [413, 72] on icon "button" at bounding box center [410, 72] width 6 height 6
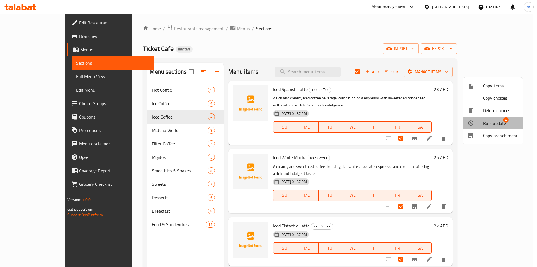
click at [488, 123] on span "Bulk update" at bounding box center [494, 123] width 23 height 7
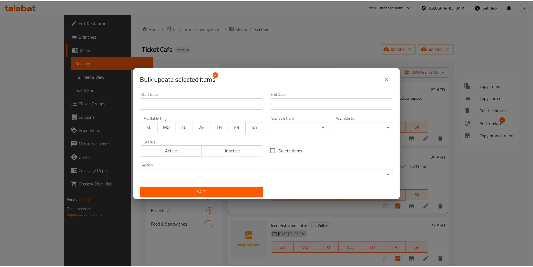
scroll to position [1, 0]
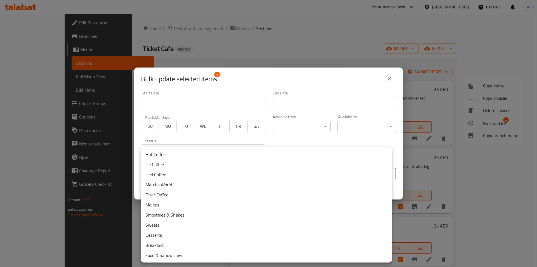
click at [269, 172] on body "​ Menu-management [GEOGRAPHIC_DATA] Get Help m Edit Restaurant Branches Menus S…" at bounding box center [268, 140] width 537 height 253
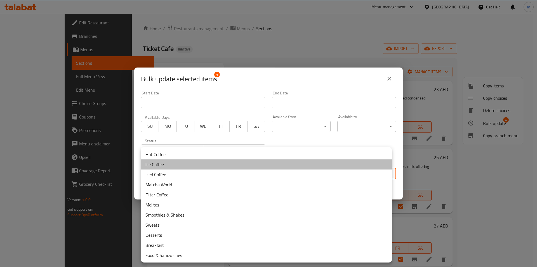
click at [165, 164] on li "Ice Coffee" at bounding box center [266, 164] width 251 height 10
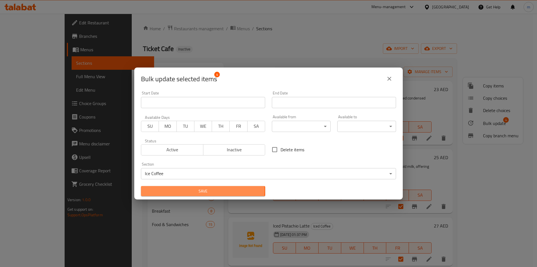
click at [203, 190] on span "Save" at bounding box center [202, 190] width 115 height 7
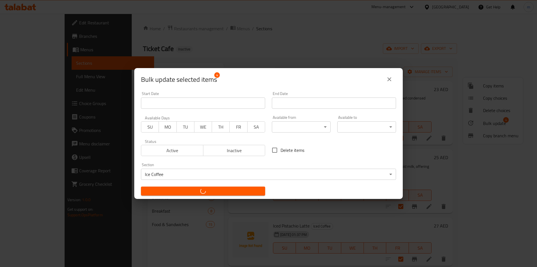
checkbox input "false"
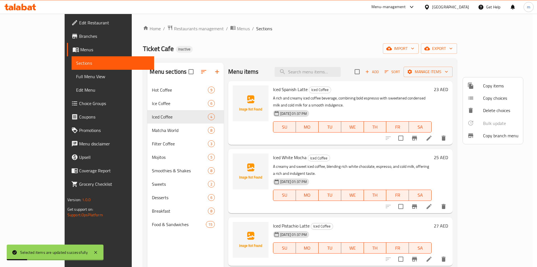
click at [164, 120] on div at bounding box center [268, 133] width 537 height 267
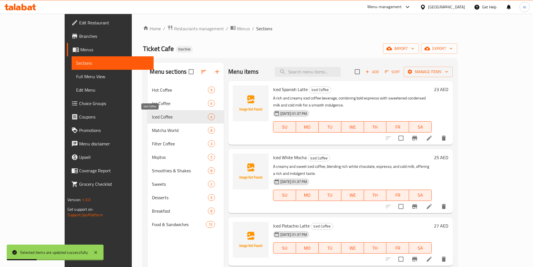
click at [163, 118] on span "Iced Coffee" at bounding box center [180, 116] width 56 height 7
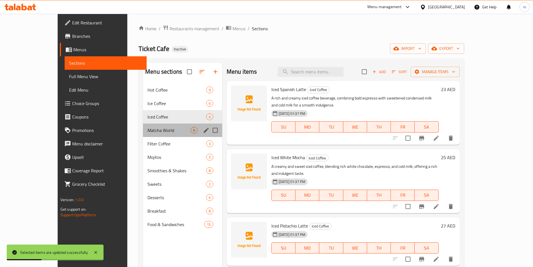
click at [160, 134] on div "Matcha World 8" at bounding box center [182, 129] width 79 height 13
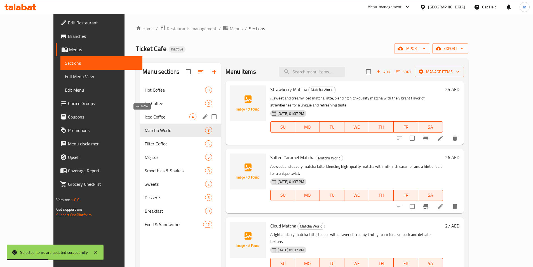
click at [154, 117] on span "Iced Coffee" at bounding box center [167, 116] width 45 height 7
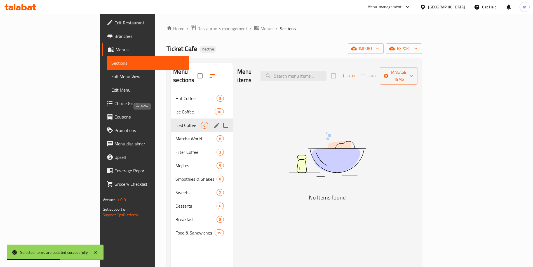
click at [175, 122] on span "Iced Coffee" at bounding box center [187, 125] width 25 height 7
click at [220, 119] on input "Menu sections" at bounding box center [226, 125] width 12 height 12
checkbox input "true"
click at [206, 75] on icon "button" at bounding box center [209, 75] width 7 height 7
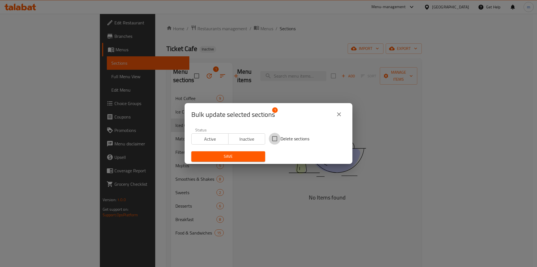
drag, startPoint x: 270, startPoint y: 140, endPoint x: 259, endPoint y: 147, distance: 13.7
click at [270, 140] on input "Delete sections" at bounding box center [275, 139] width 12 height 12
checkbox input "true"
click at [251, 156] on span "Save" at bounding box center [228, 156] width 65 height 7
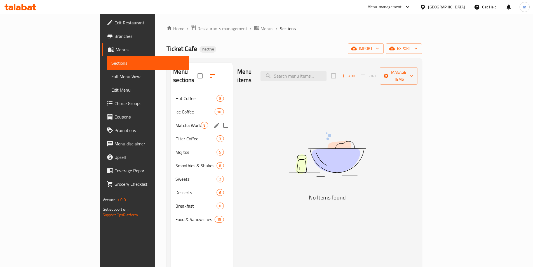
click at [171, 120] on div "Matcha World 8" at bounding box center [202, 124] width 62 height 13
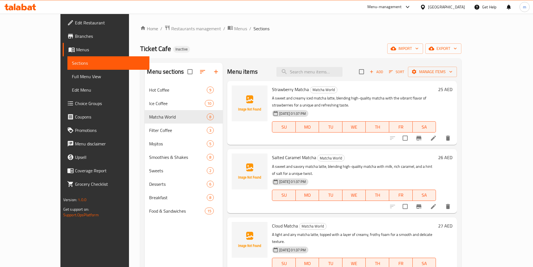
click at [246, 55] on div "Home / Restaurants management / Menus / Sections Ticket Cafe Inactive import ex…" at bounding box center [300, 179] width 321 height 309
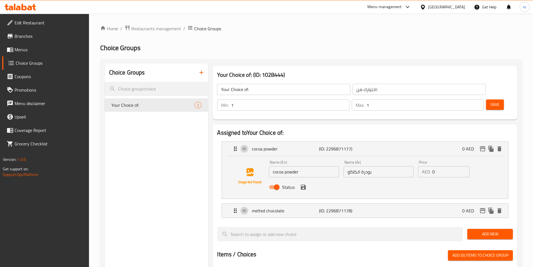
click at [33, 50] on span "Menus" at bounding box center [50, 49] width 70 height 7
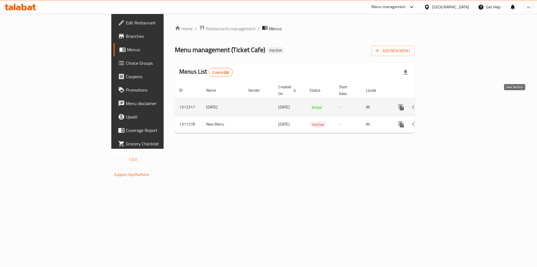
click at [445, 104] on icon "enhanced table" at bounding box center [441, 107] width 7 height 7
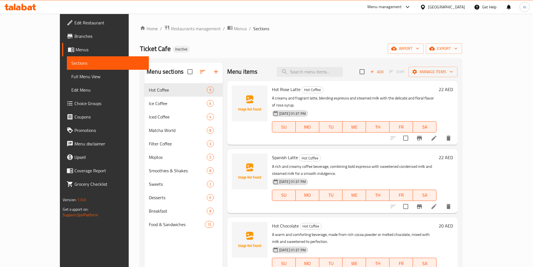
click at [71, 80] on span "Full Menu View" at bounding box center [107, 76] width 73 height 7
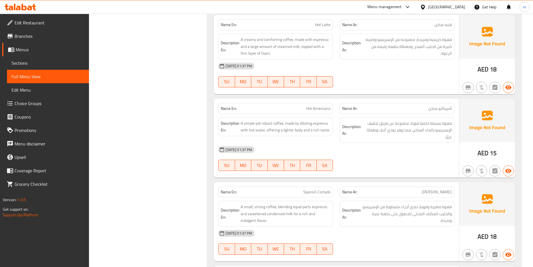
scroll to position [476, 0]
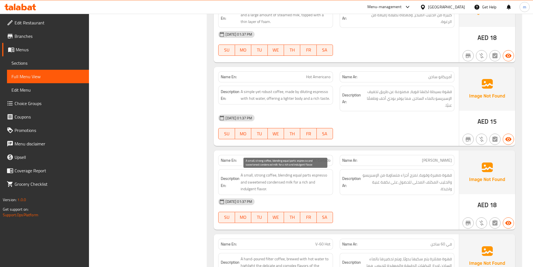
click at [246, 189] on span "A small, strong coffee, blending equal parts espresso and sweetened condensed m…" at bounding box center [286, 182] width 90 height 21
click at [246, 188] on span "A small, strong coffee, blending equal parts espresso and sweetened condensed m…" at bounding box center [286, 182] width 90 height 21
click at [246, 187] on span "A small, strong coffee, blending equal parts espresso and sweetened condensed m…" at bounding box center [286, 182] width 90 height 21
copy span "indulgent"
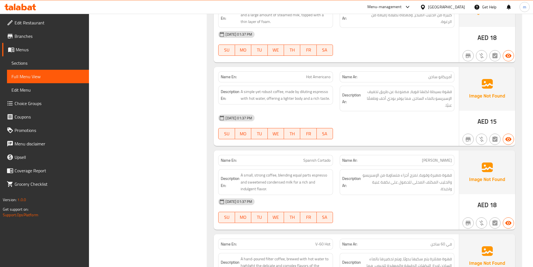
click at [439, 158] on span "[PERSON_NAME]" at bounding box center [437, 160] width 30 height 6
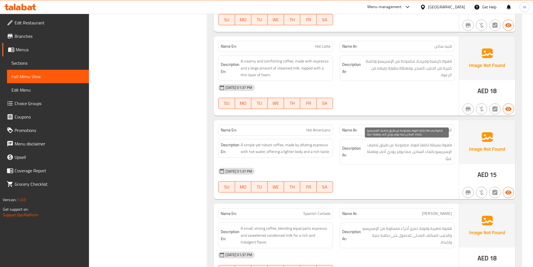
scroll to position [532, 0]
